Goal: Task Accomplishment & Management: Use online tool/utility

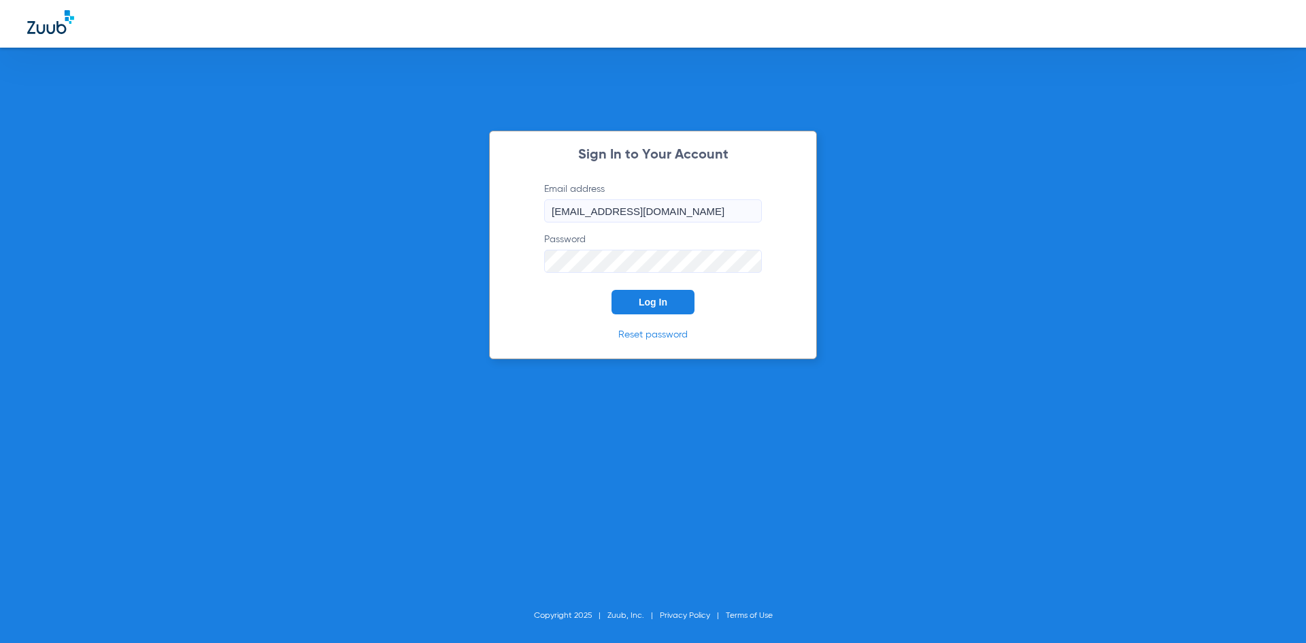
click at [675, 302] on button "Log In" at bounding box center [653, 302] width 83 height 24
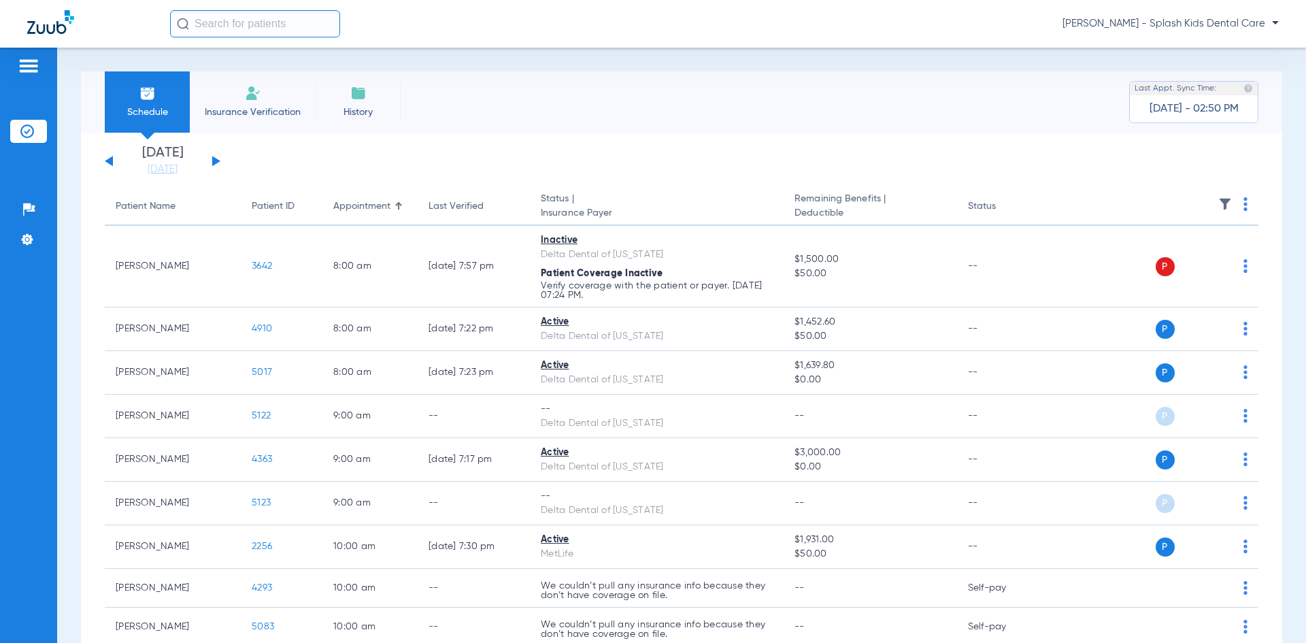
click at [220, 161] on div "[DATE] [DATE] [DATE] [DATE] [DATE] [DATE] [DATE] [DATE] [DATE] [DATE] [DATE] [D…" at bounding box center [163, 161] width 116 height 30
click at [216, 160] on button at bounding box center [216, 161] width 8 height 10
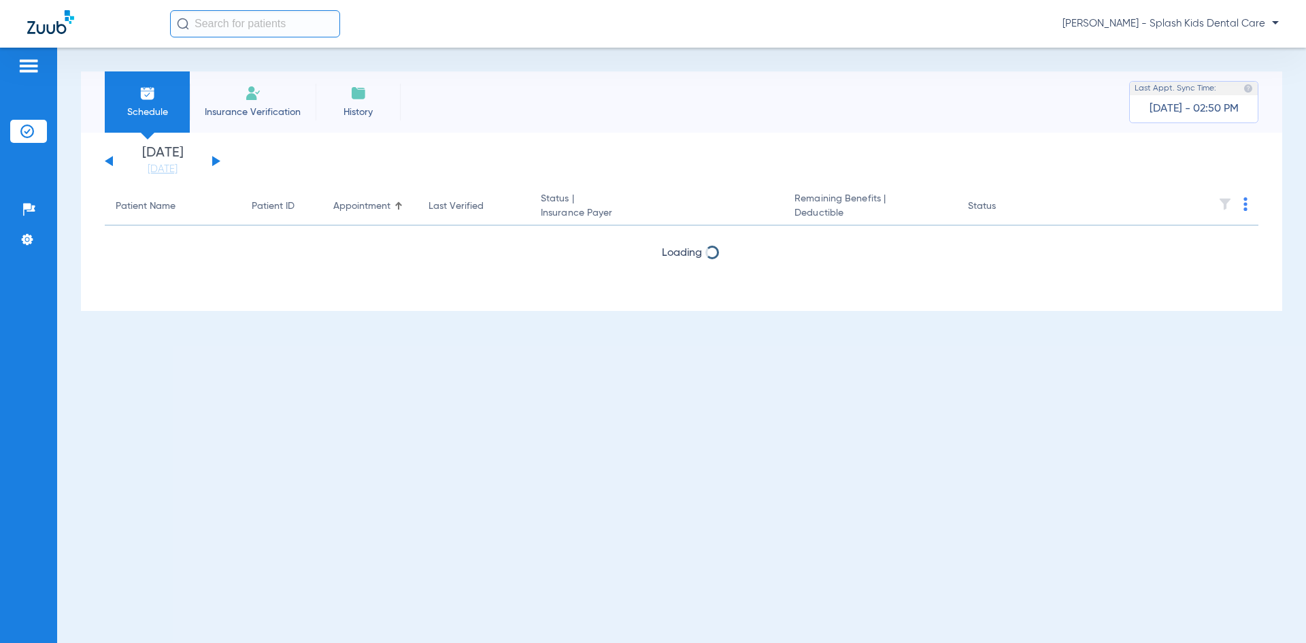
click at [216, 160] on button at bounding box center [216, 161] width 8 height 10
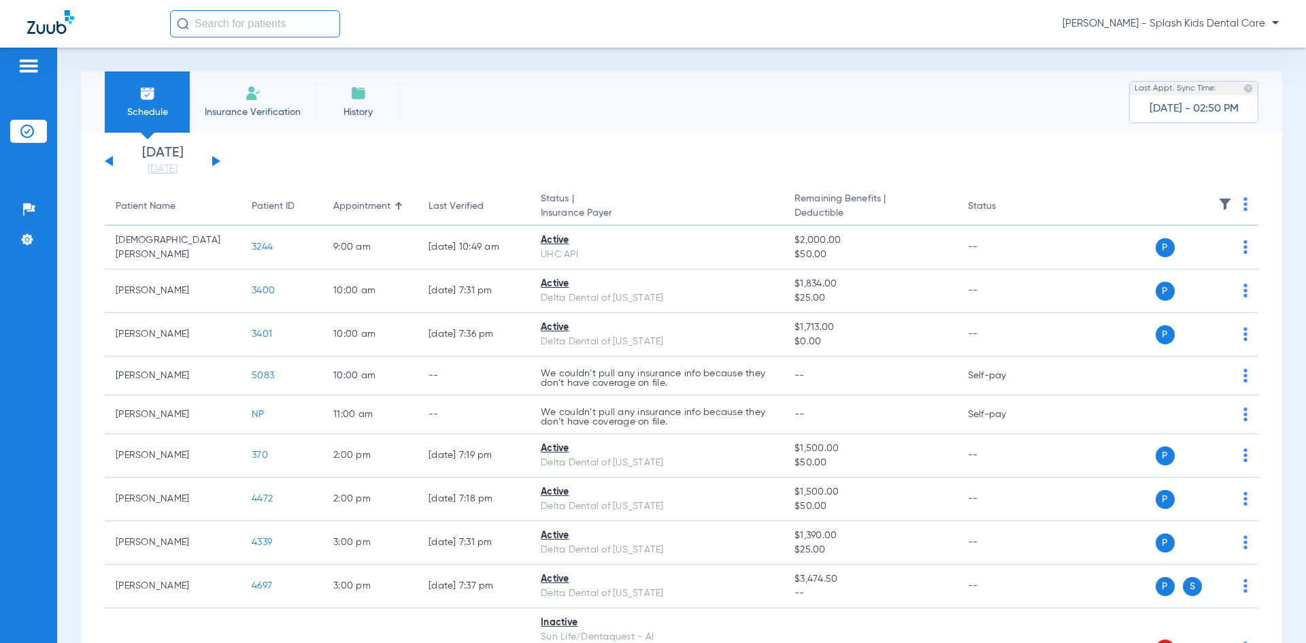
click at [216, 160] on button at bounding box center [216, 161] width 8 height 10
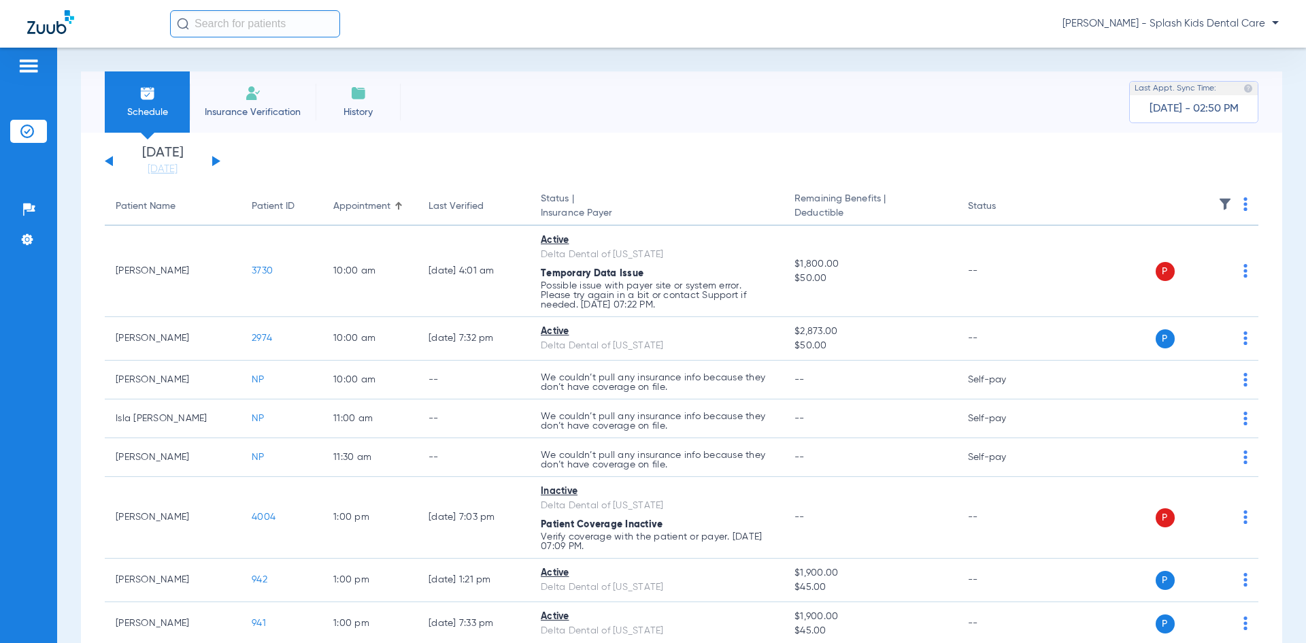
click at [116, 170] on div "[DATE] [DATE] [DATE] [DATE] [DATE] [DATE] [DATE] [DATE] [DATE] [DATE] [DATE] [D…" at bounding box center [163, 161] width 116 height 30
click at [114, 163] on div "[DATE] [DATE] [DATE] [DATE] [DATE] [DATE] [DATE] [DATE] [DATE] [DATE] [DATE] [D…" at bounding box center [163, 161] width 116 height 30
click at [110, 160] on button at bounding box center [109, 161] width 8 height 10
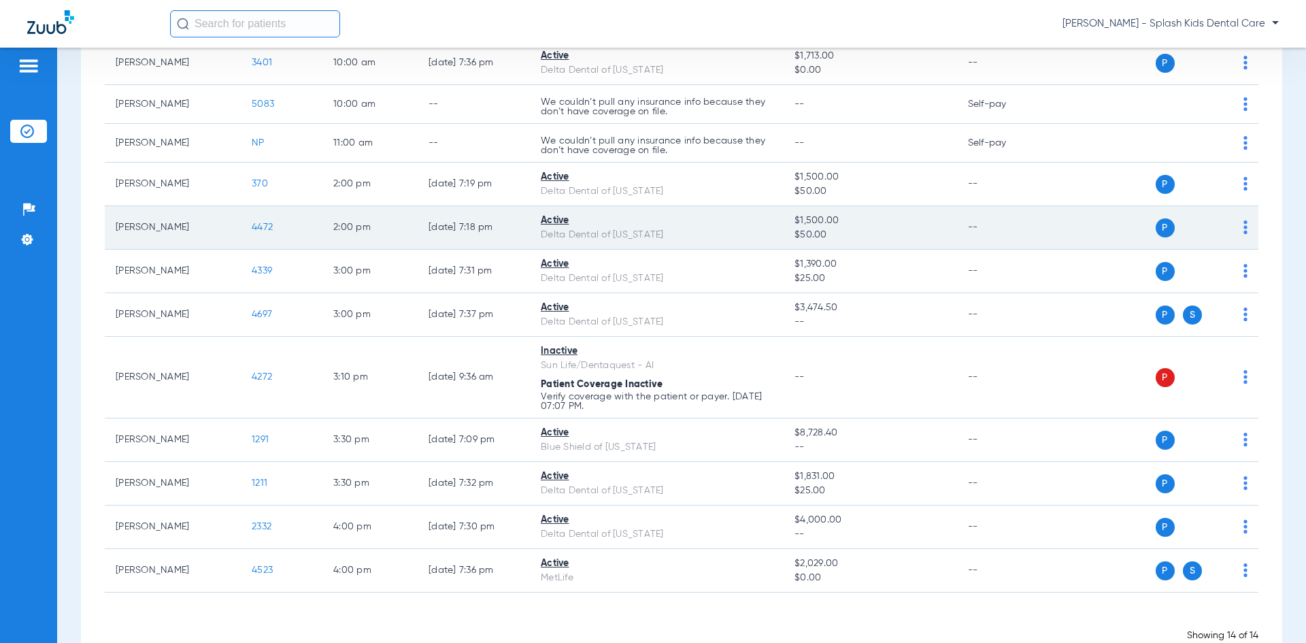
scroll to position [272, 0]
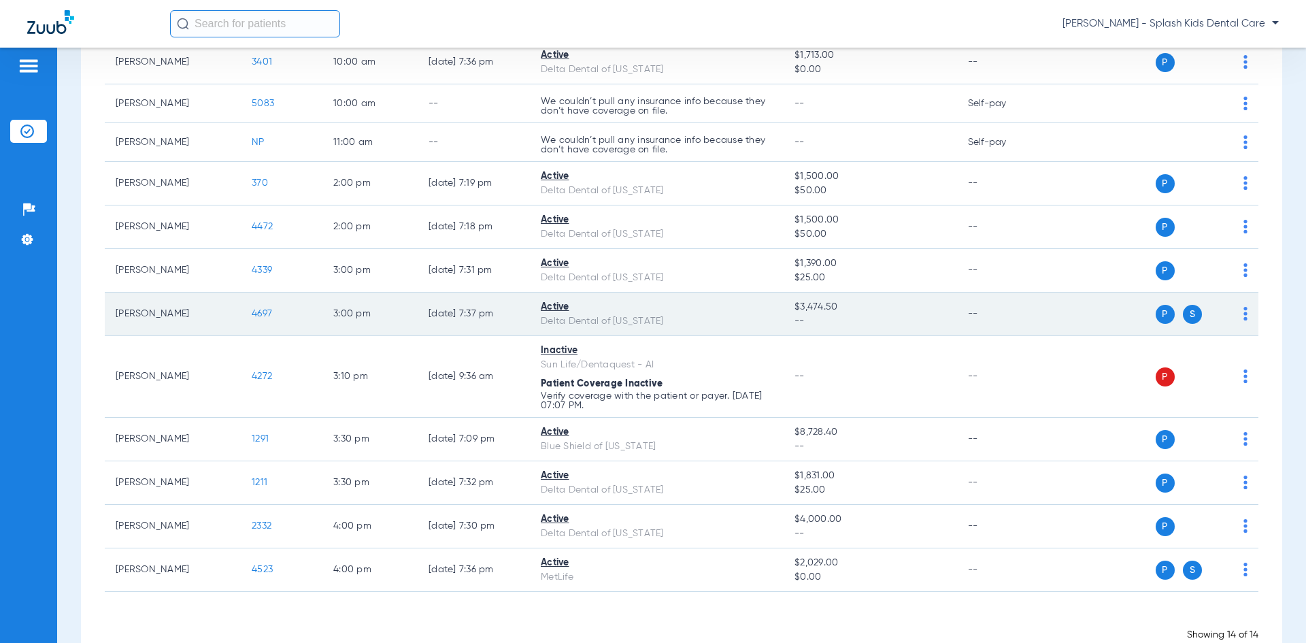
click at [542, 322] on div "Delta Dental of [US_STATE]" at bounding box center [657, 321] width 232 height 14
click at [1231, 314] on div "P S" at bounding box center [1148, 314] width 199 height 19
click at [1244, 314] on img at bounding box center [1246, 314] width 4 height 14
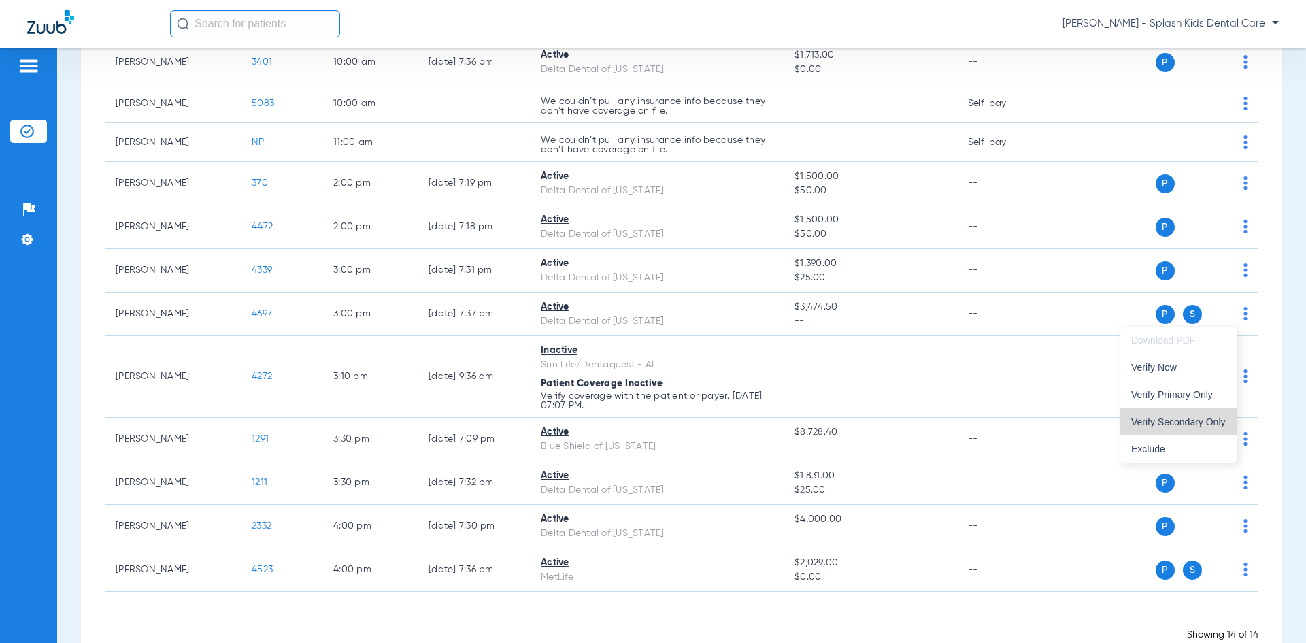
click at [1200, 424] on span "Verify Secondary Only" at bounding box center [1178, 422] width 95 height 10
